Goal: Check status: Check status

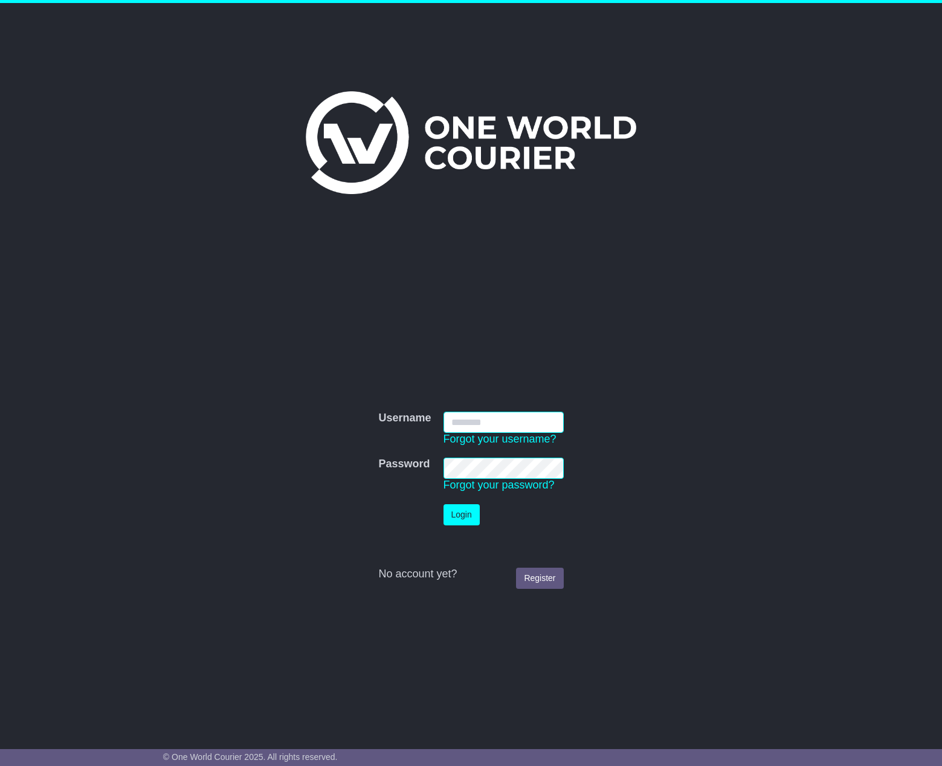
click at [504, 416] on input "Username" at bounding box center [504, 422] width 120 height 21
type input "*******"
click at [461, 522] on button "Login" at bounding box center [462, 514] width 36 height 21
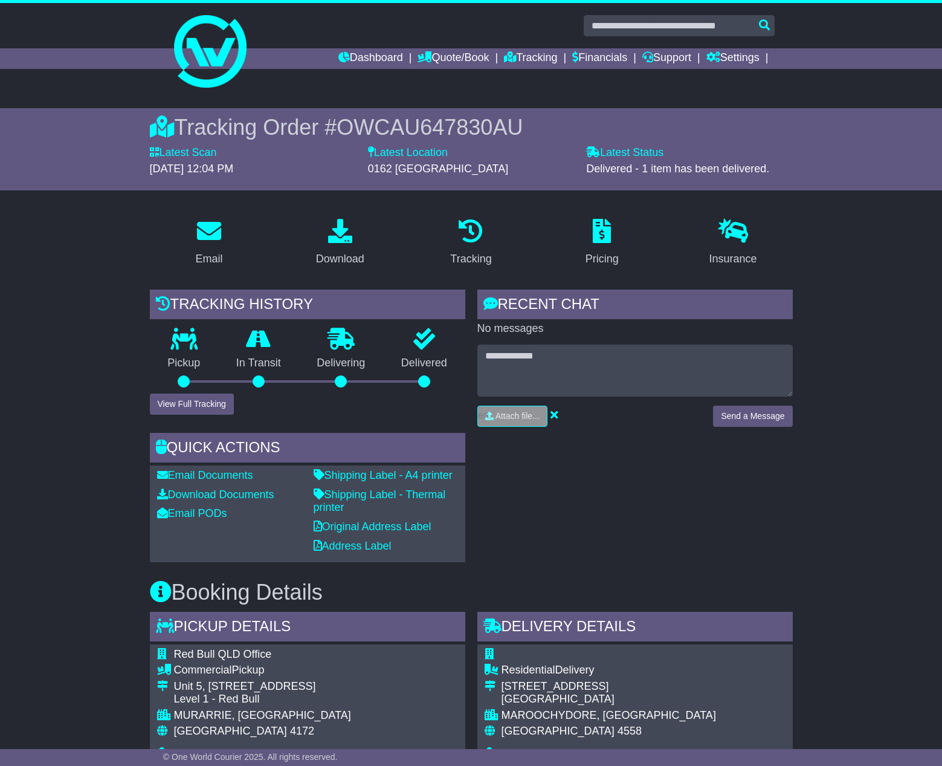
click at [425, 334] on icon at bounding box center [424, 339] width 22 height 22
click at [424, 357] on p "Delivered" at bounding box center [424, 363] width 82 height 13
click at [215, 409] on button "View Full Tracking" at bounding box center [192, 404] width 84 height 21
